Goal: Entertainment & Leisure: Consume media (video, audio)

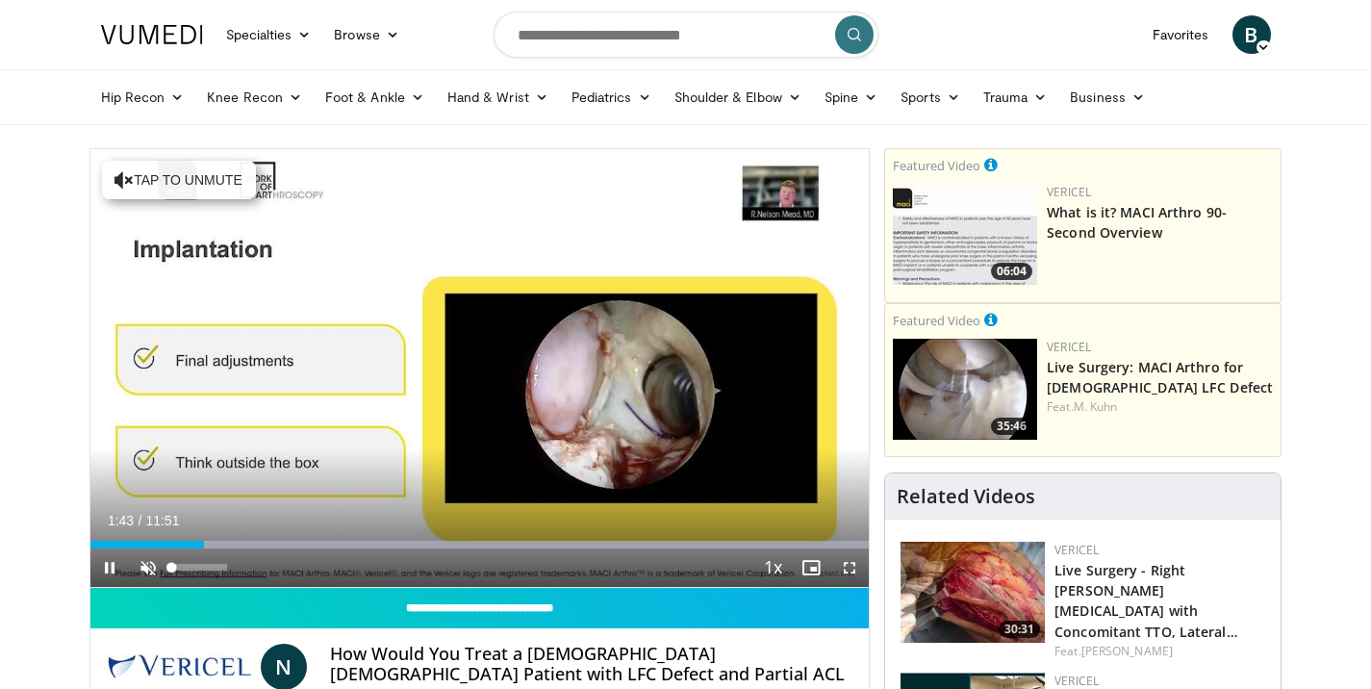
click at [150, 565] on span "Video Player" at bounding box center [148, 567] width 38 height 38
